Goal: Information Seeking & Learning: Learn about a topic

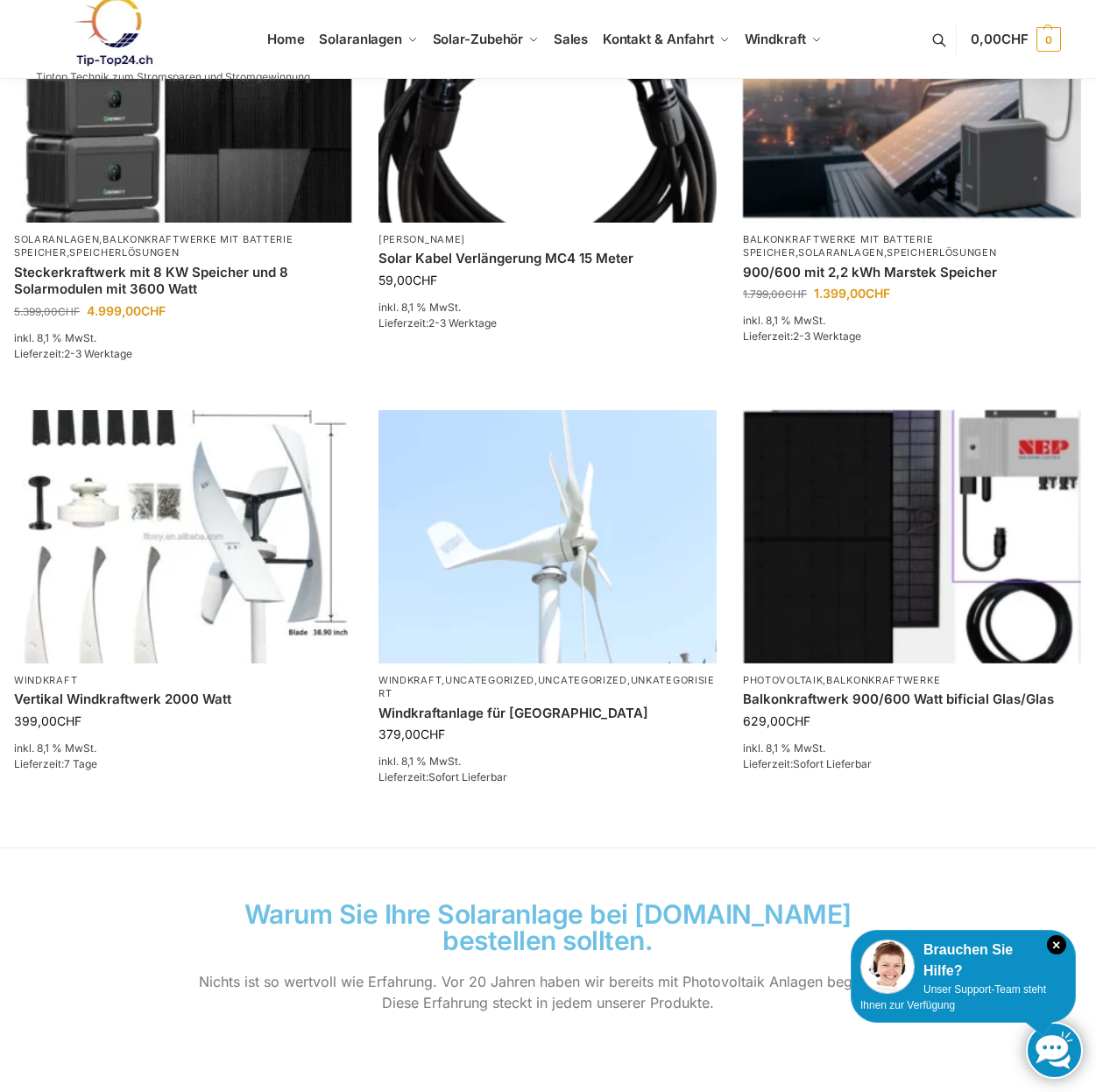
scroll to position [964, 0]
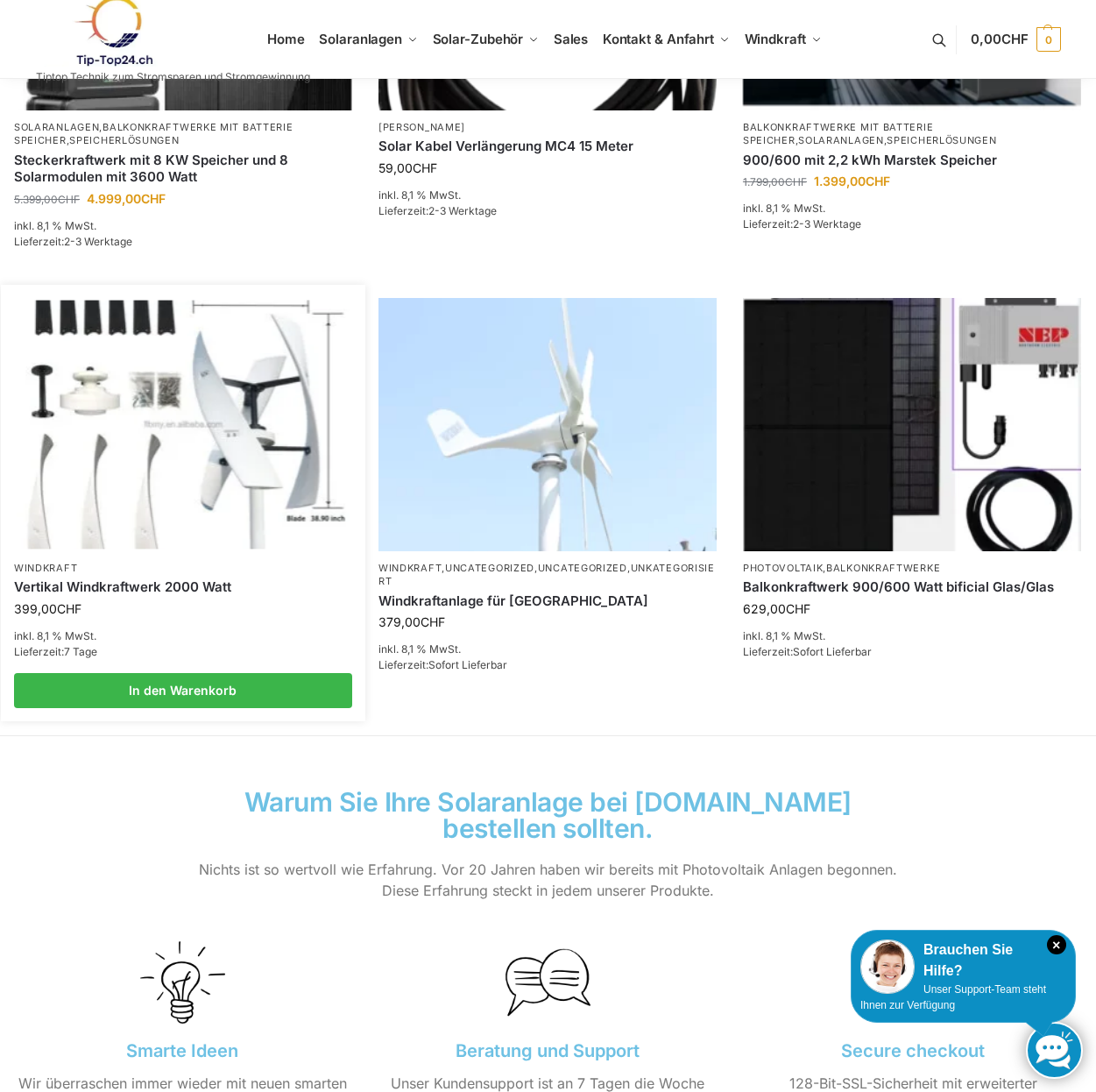
click at [279, 448] on img at bounding box center [183, 424] width 332 height 249
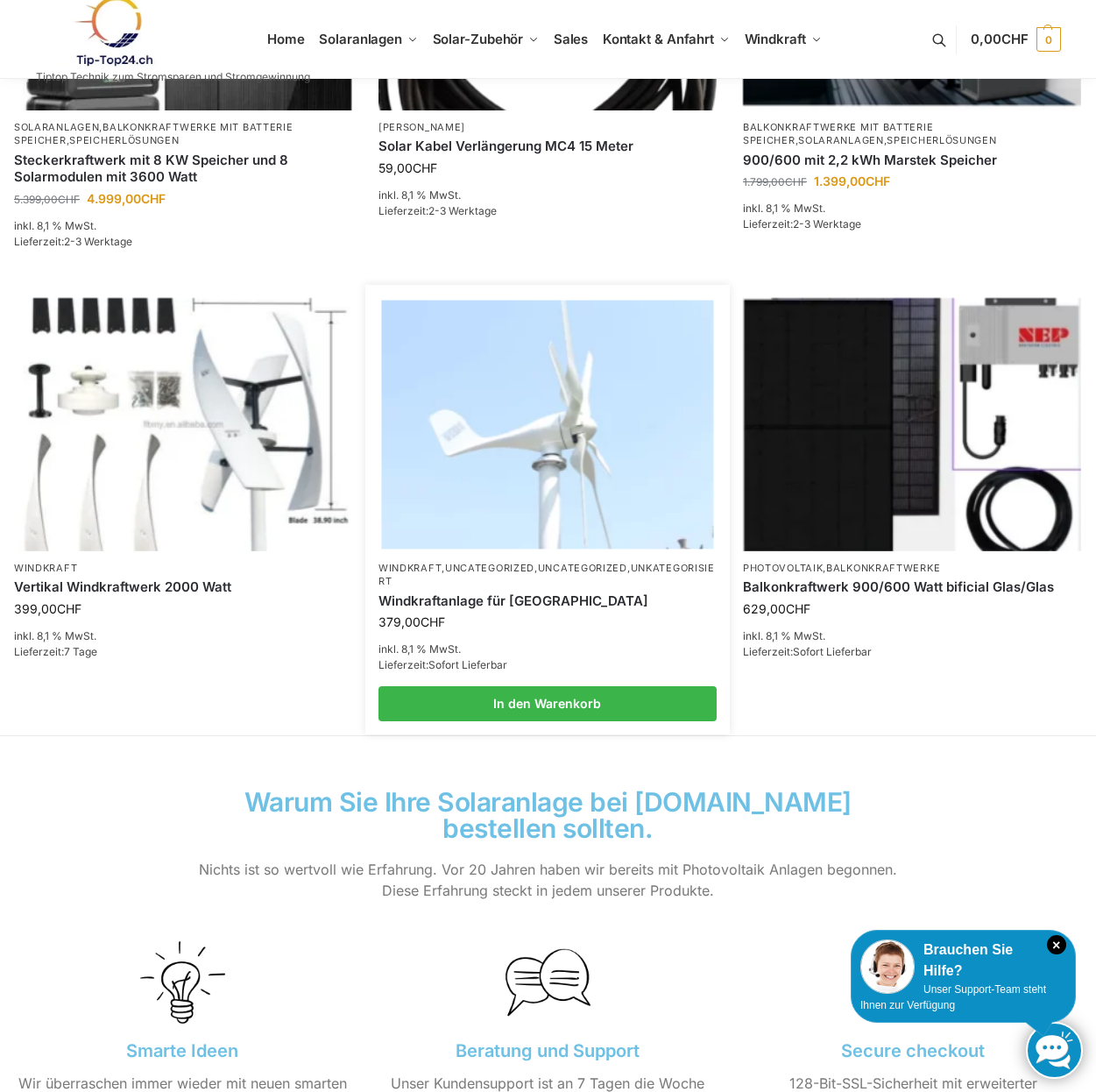
click at [476, 371] on img at bounding box center [547, 424] width 332 height 249
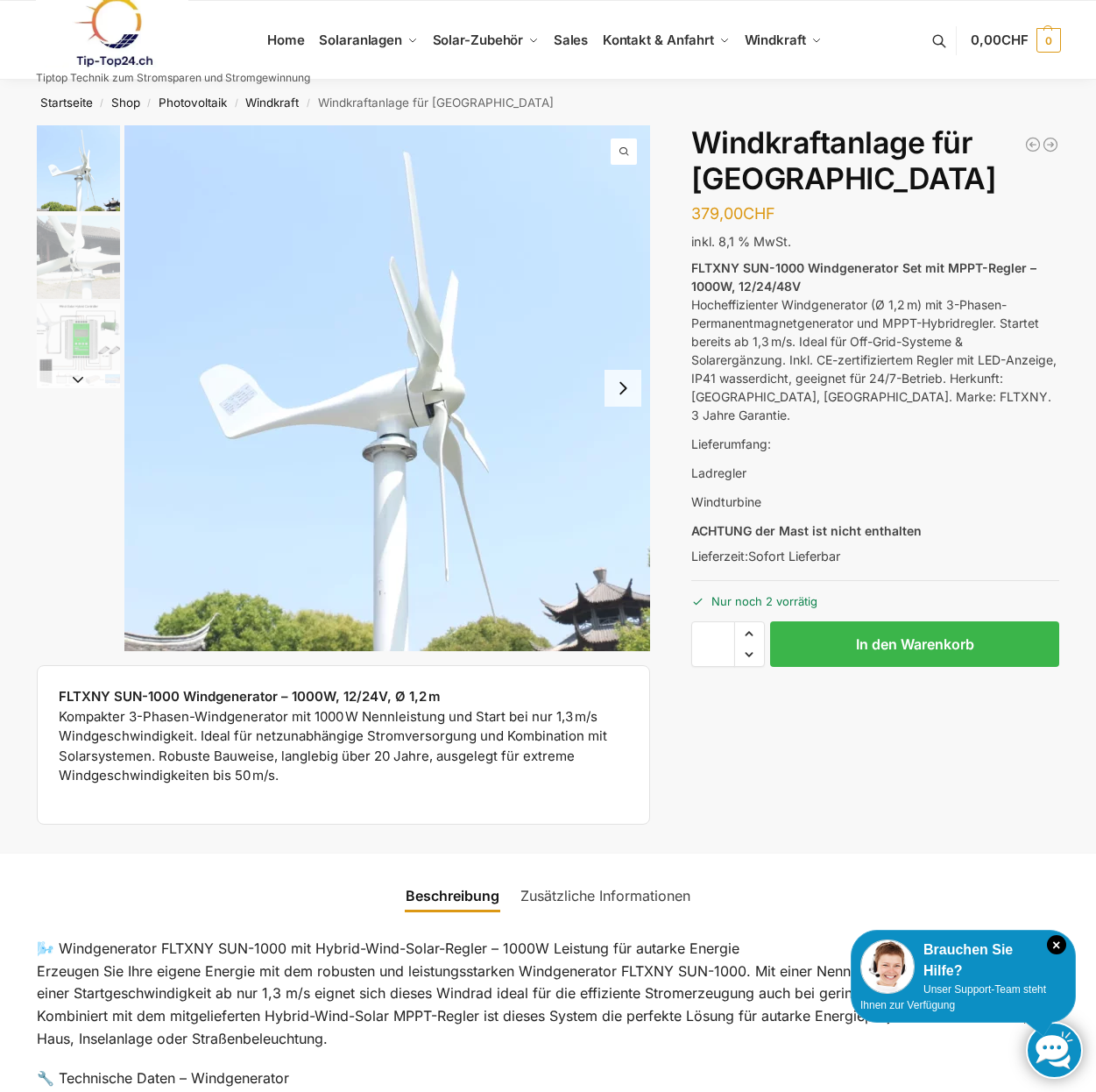
click at [86, 248] on img "2 / 3" at bounding box center [78, 256] width 83 height 83
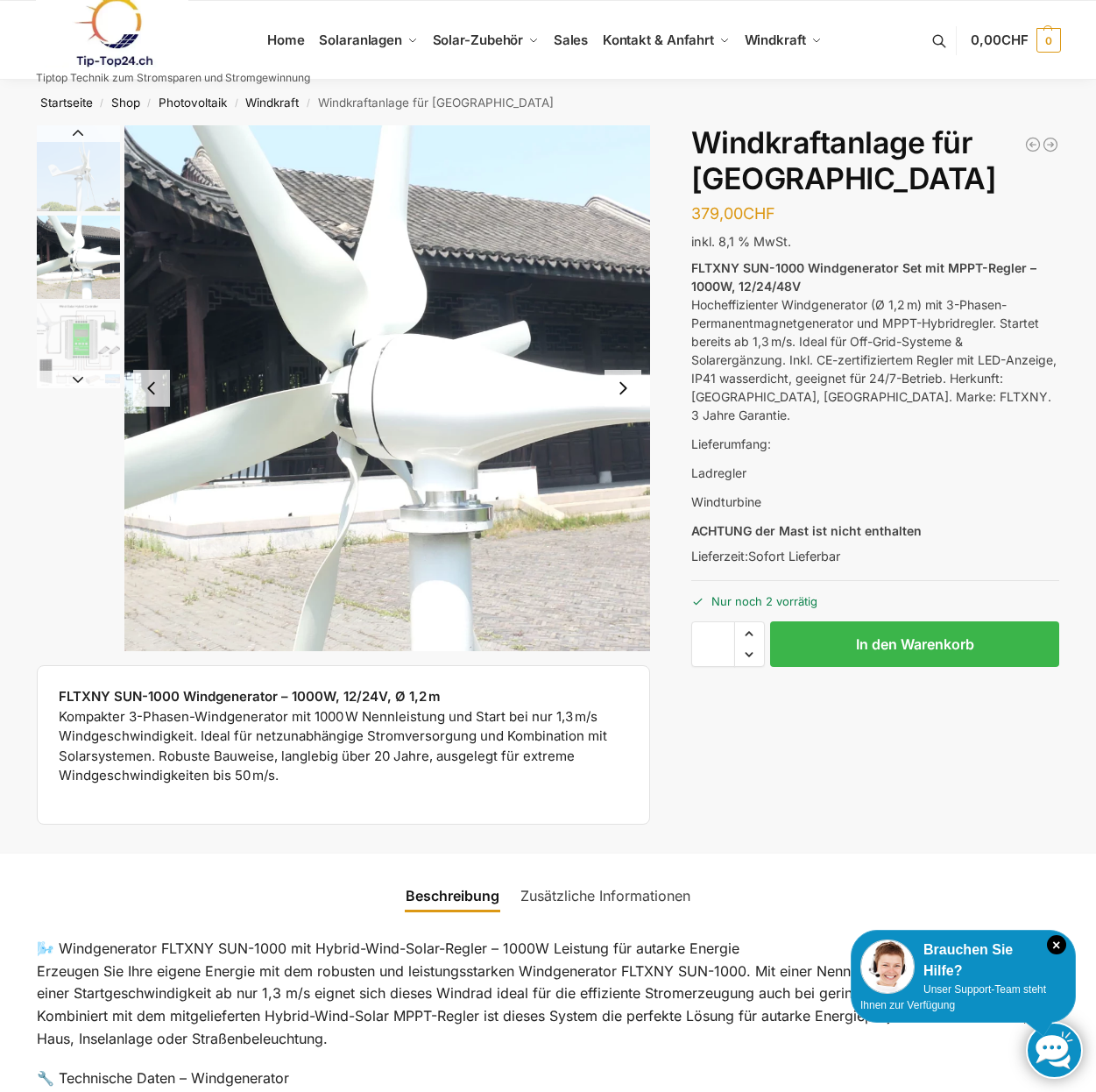
click at [95, 327] on img "3 / 3" at bounding box center [78, 345] width 83 height 83
